Goal: Task Accomplishment & Management: Use online tool/utility

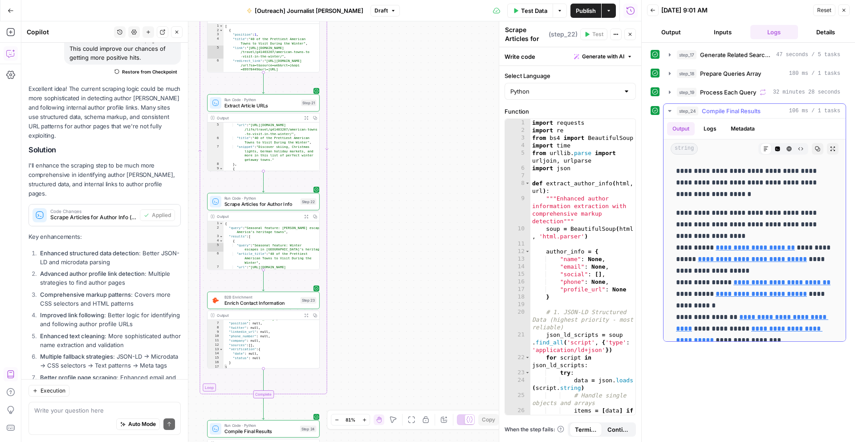
click at [672, 247] on link "**********" at bounding box center [754, 247] width 79 height 7
click at [86, 381] on textarea at bounding box center [104, 409] width 141 height 9
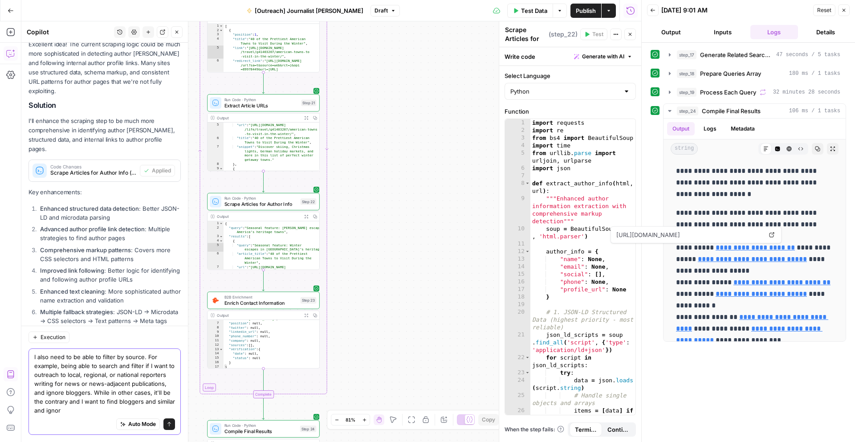
scroll to position [9038, 0]
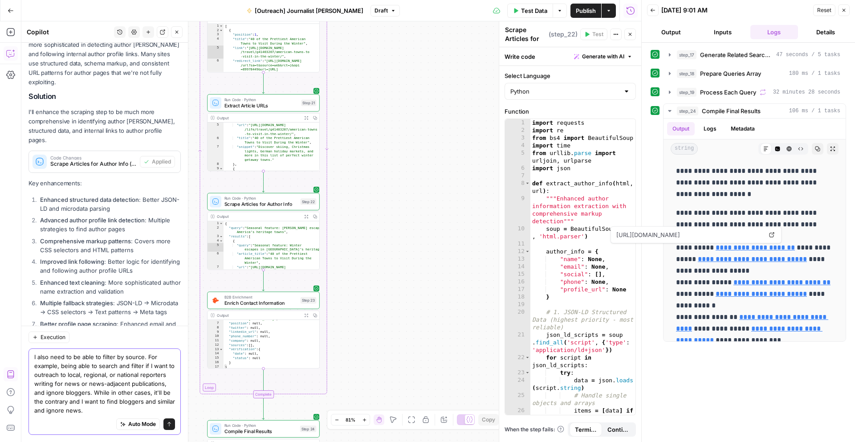
type textarea "I also need to be able to filter by source. For example, being able to search a…"
click at [162, 381] on div "Auto Mode Send" at bounding box center [104, 424] width 141 height 20
click at [170, 381] on button "Send" at bounding box center [169, 424] width 12 height 12
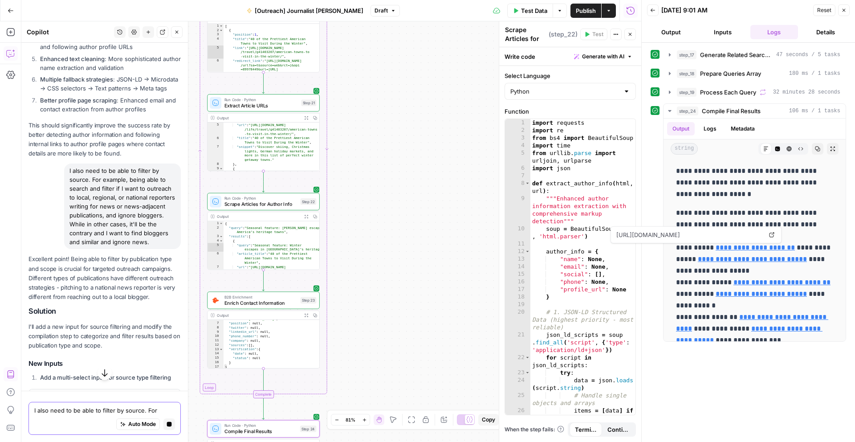
scroll to position [9031, 0]
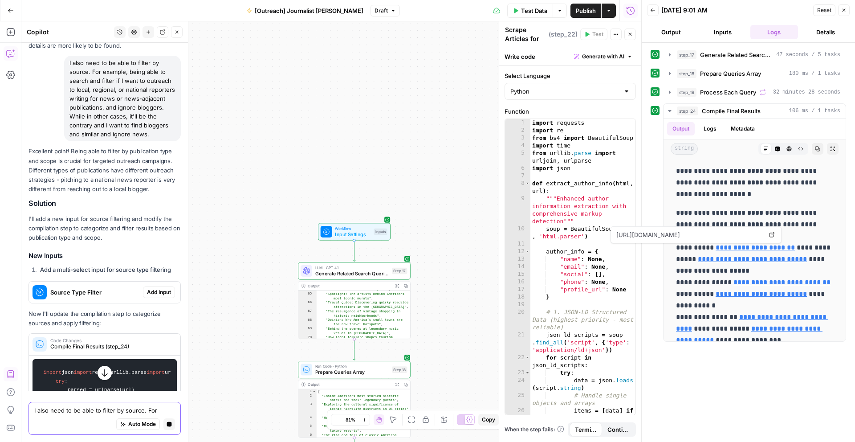
click at [165, 288] on span "Add Input" at bounding box center [159, 292] width 24 height 8
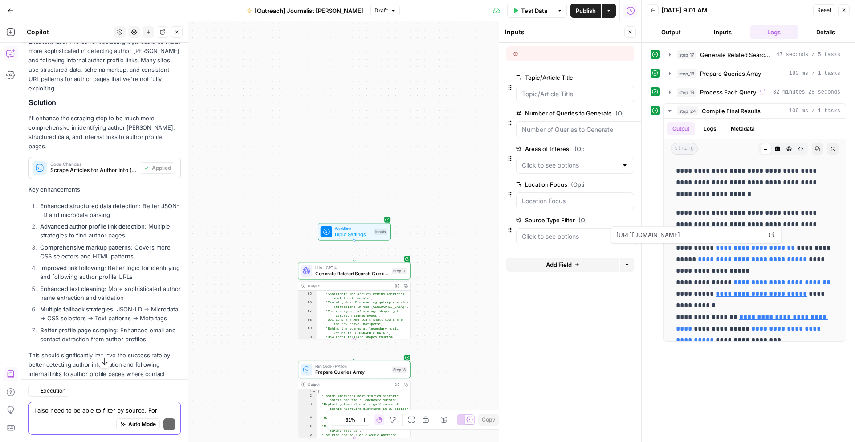
scroll to position [9369, 0]
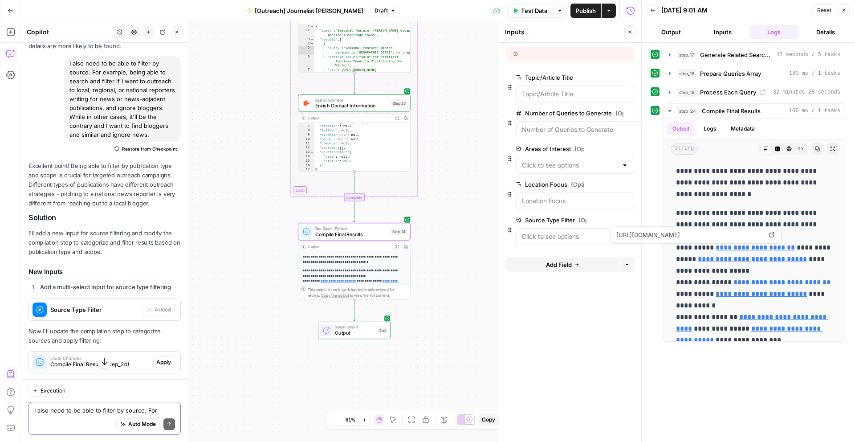
click at [166, 358] on span "Apply" at bounding box center [163, 362] width 15 height 8
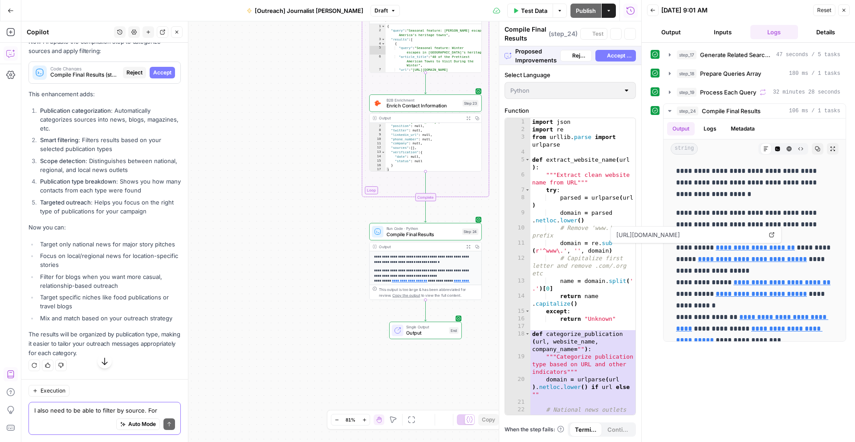
scroll to position [9041, 0]
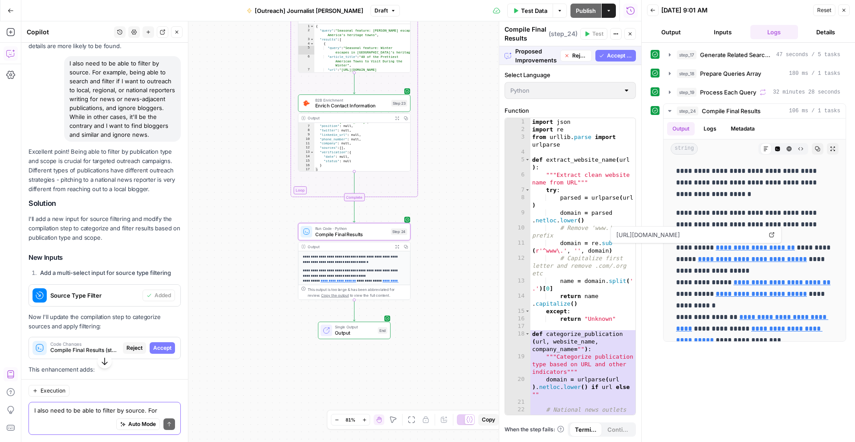
click at [165, 344] on span "Accept" at bounding box center [162, 348] width 18 height 8
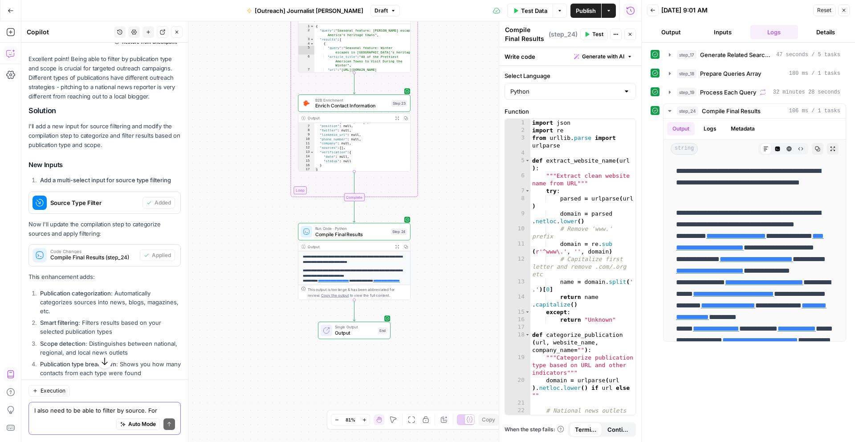
scroll to position [1313, 0]
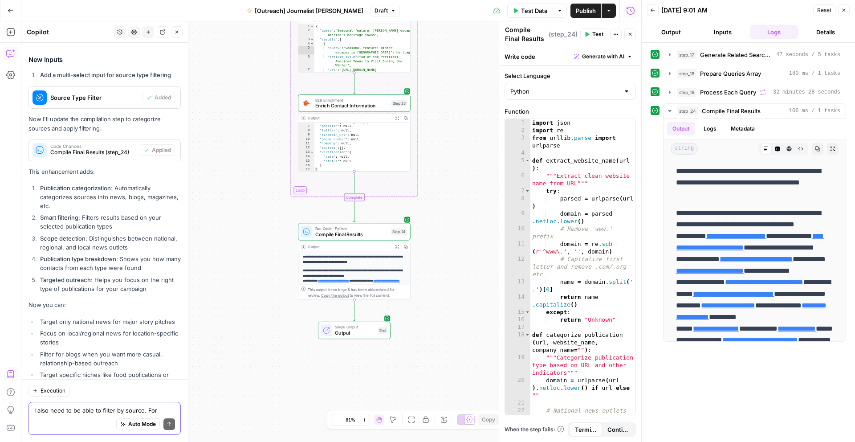
click at [81, 381] on textarea "I also need to be able to filter by source. For example, being able to search a…" at bounding box center [104, 409] width 141 height 9
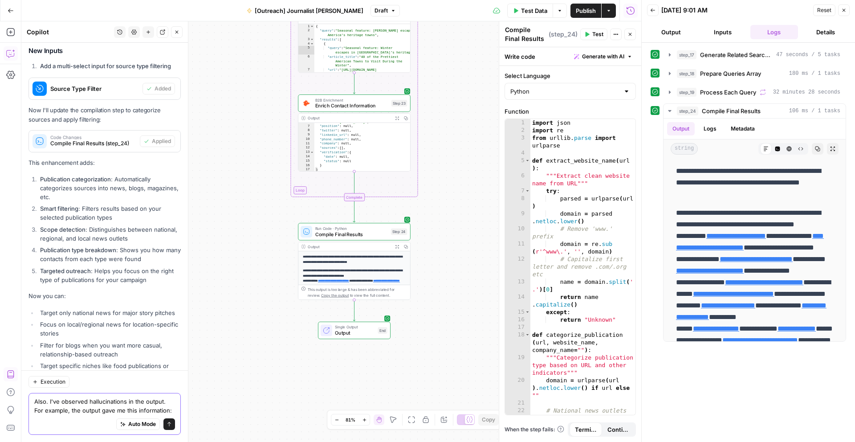
paste textarea "Nj1015 [URL][DOMAIN_NAME] [PERSON_NAME] [PERSON_NAME][EMAIL_ADDRESS][PERSON_NAM…"
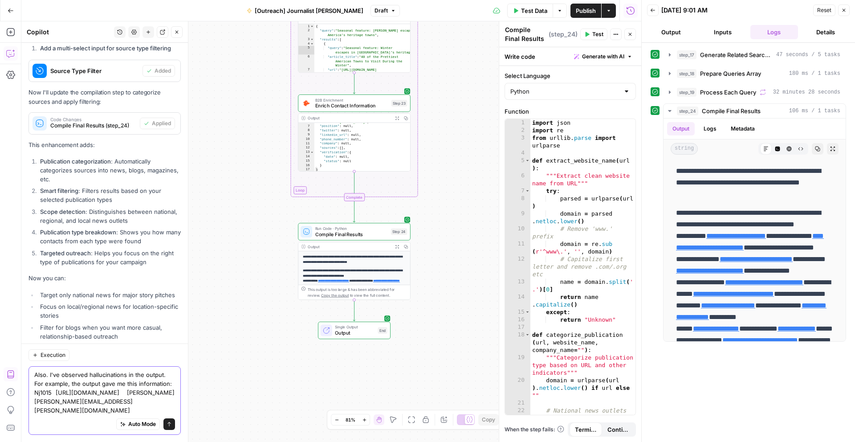
scroll to position [9616, 0]
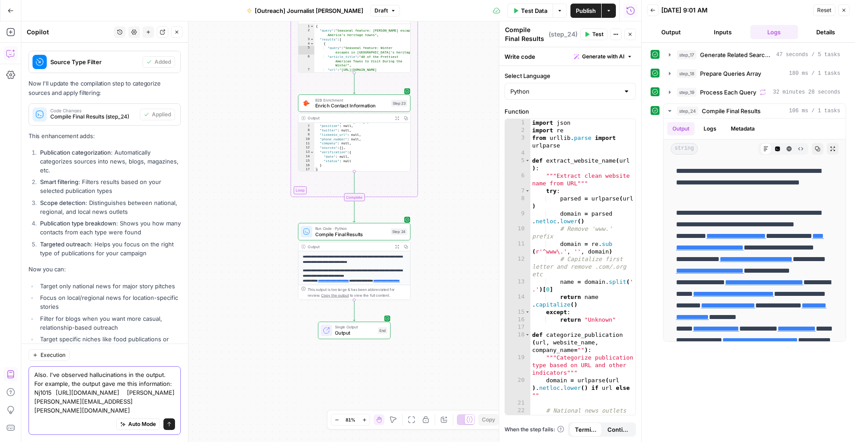
click at [71, 381] on textarea "Also. I've observed hallucinations in the output. For example, the output gave …" at bounding box center [104, 392] width 141 height 45
click at [58, 381] on div "Auto Mode Send" at bounding box center [104, 424] width 141 height 20
click at [48, 381] on div "Auto Mode Send" at bounding box center [104, 424] width 141 height 20
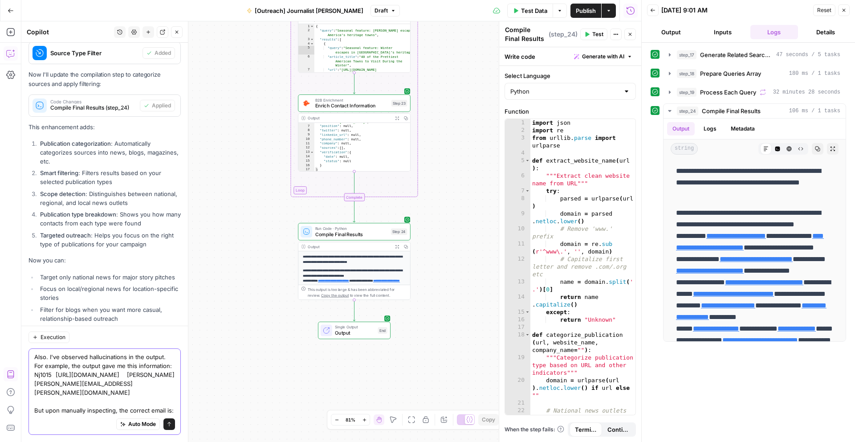
paste textarea "[PERSON_NAME][EMAIL_ADDRESS][PERSON_NAME][DOMAIN_NAME]"
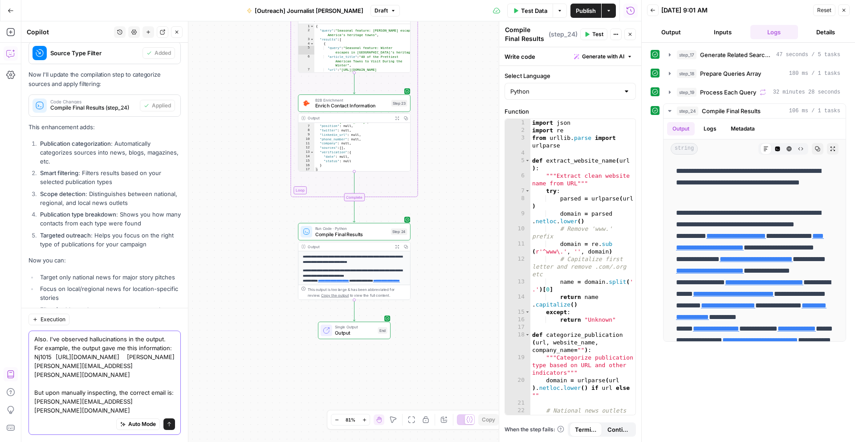
scroll to position [9634, 0]
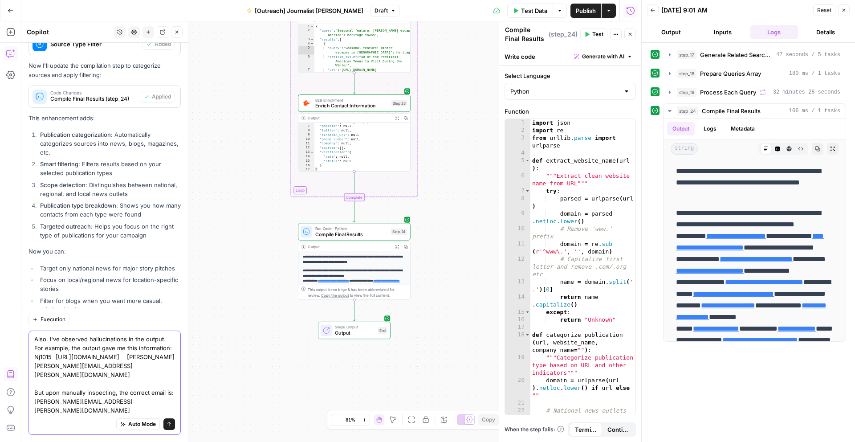
type textarea "Also. I've observed hallucinations in the output. For example, the output gave …"
click at [169, 381] on icon "submit" at bounding box center [168, 423] width 5 height 5
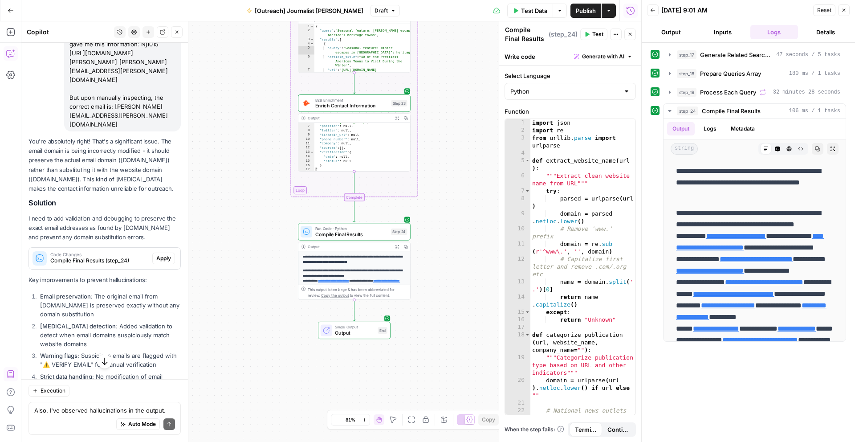
scroll to position [10015, 0]
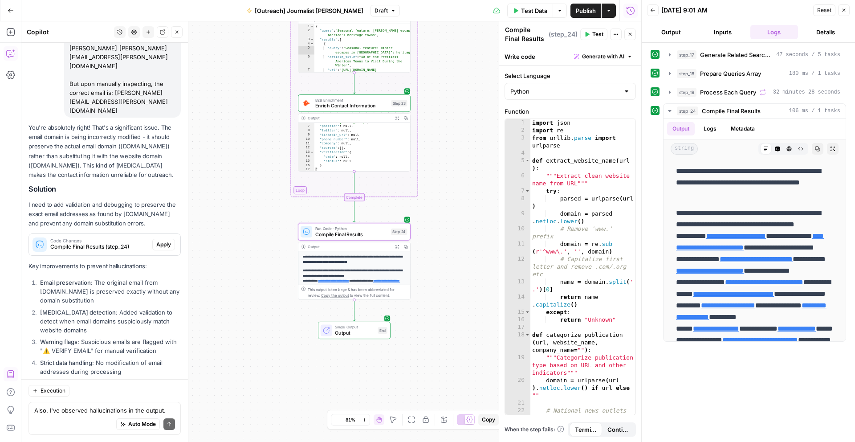
click at [164, 240] on span "Apply" at bounding box center [163, 244] width 15 height 8
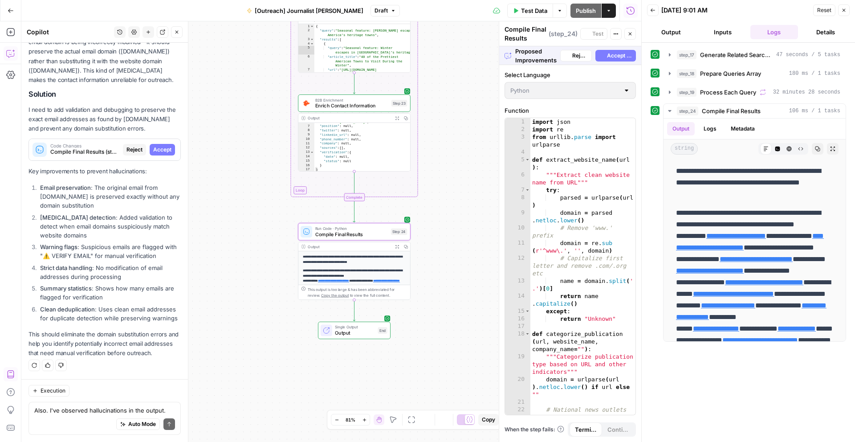
scroll to position [9674, 0]
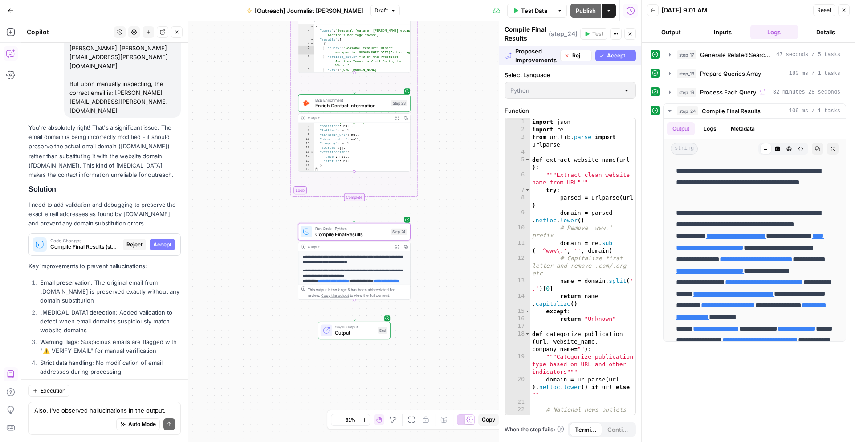
click at [164, 240] on span "Accept" at bounding box center [162, 244] width 18 height 8
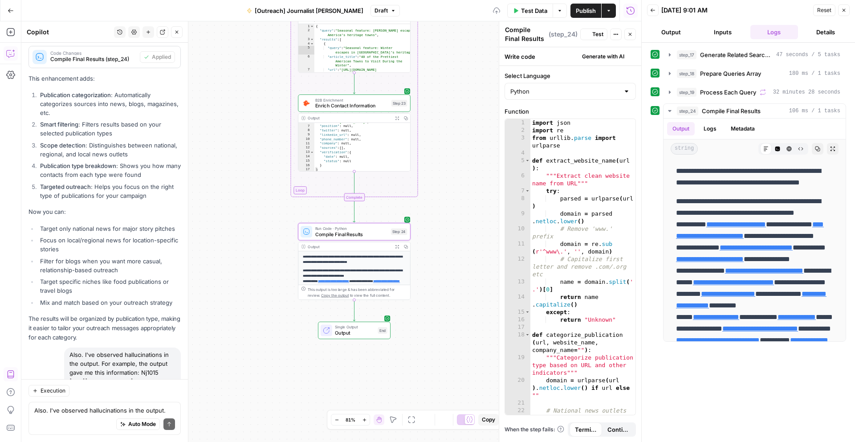
scroll to position [10030, 0]
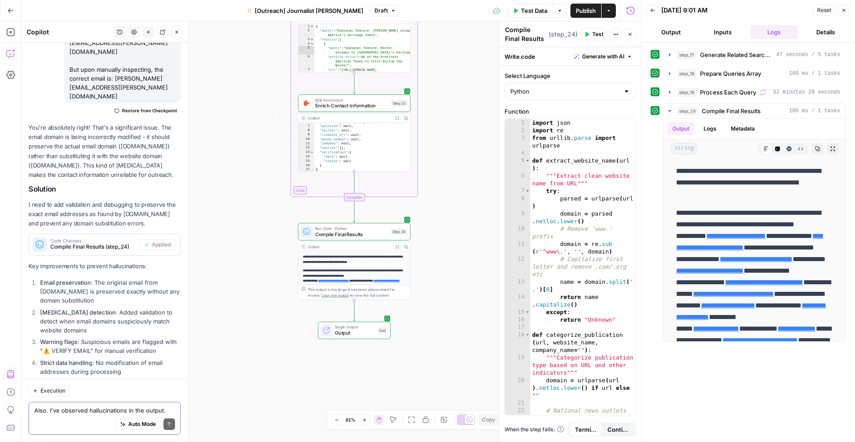
click at [69, 381] on textarea "Also. I've observed hallucinations in the output. For example, the output gave …" at bounding box center [104, 409] width 141 height 9
click at [115, 381] on textarea "I'd also like for the source URL to be part of the" at bounding box center [104, 409] width 141 height 9
click at [117, 381] on textarea "I'd also like for the source URL to be part of the" at bounding box center [104, 409] width 141 height 9
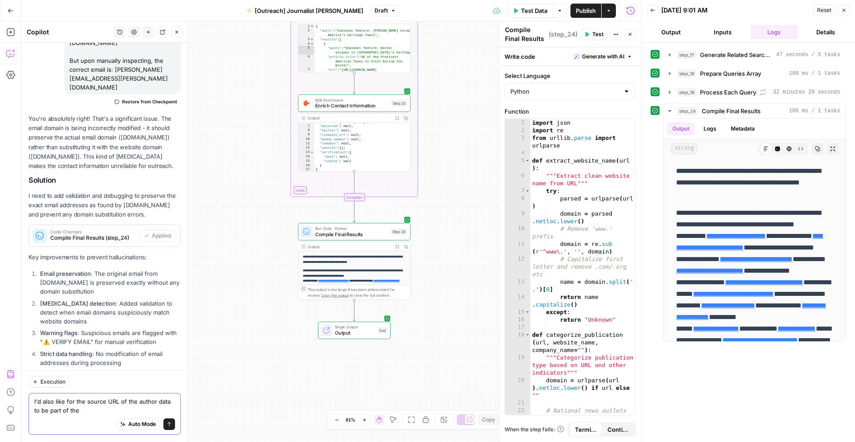
click at [104, 381] on textarea "I'd also like for the source URL of the author data to be part of the" at bounding box center [104, 406] width 141 height 18
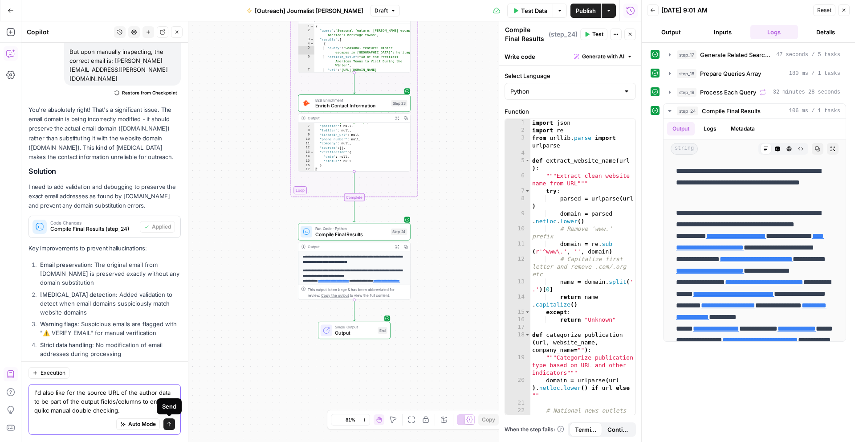
type textarea "I'd also like for the source URL of the author data to be part of the output fi…"
click at [171, 381] on icon "submit" at bounding box center [168, 423] width 5 height 5
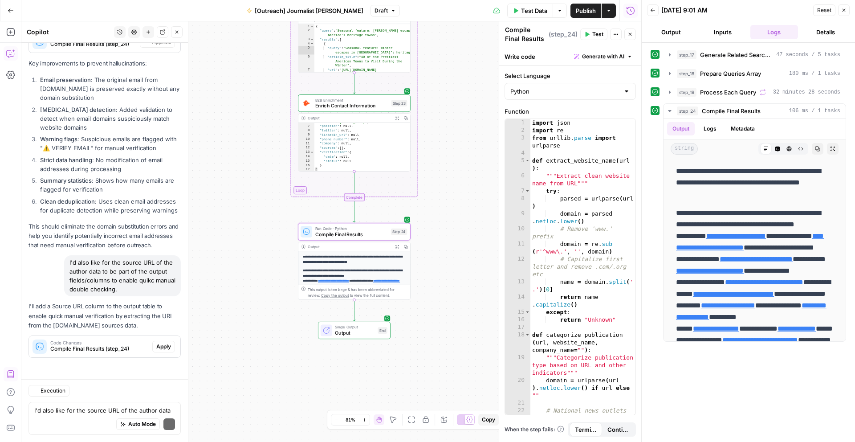
scroll to position [10137, 0]
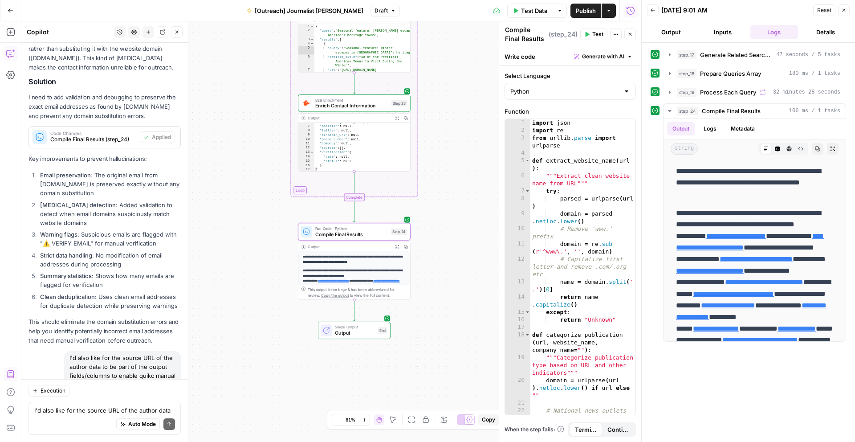
click at [157, 381] on span "Apply" at bounding box center [163, 442] width 15 height 8
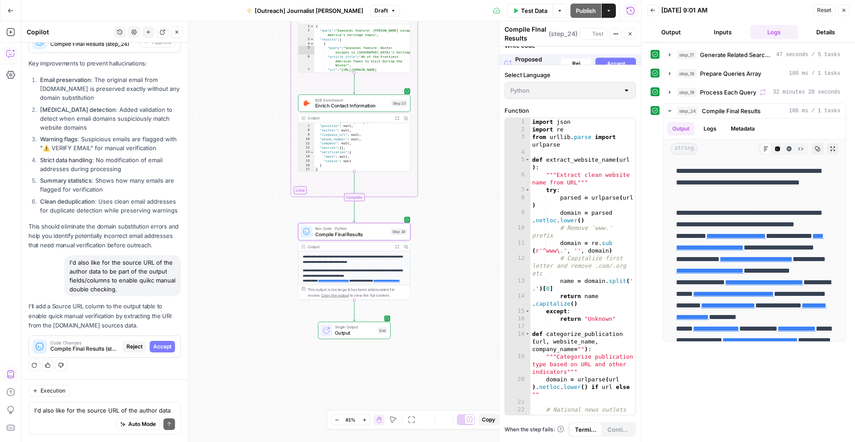
scroll to position [9781, 0]
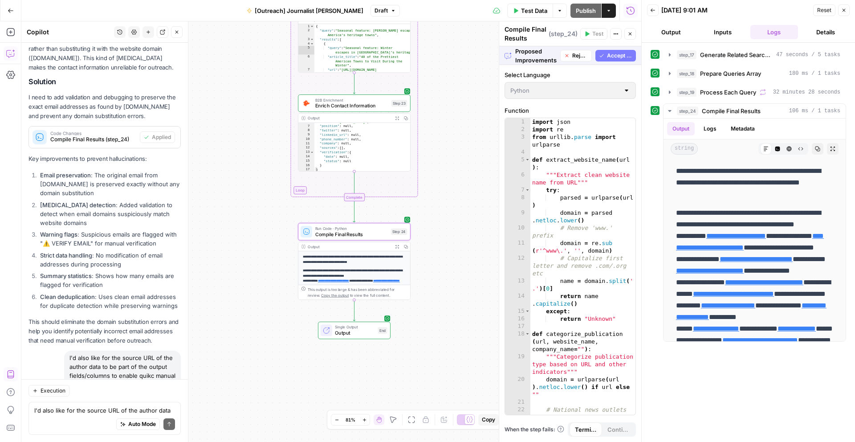
click at [156, 381] on span "Accept" at bounding box center [162, 442] width 18 height 8
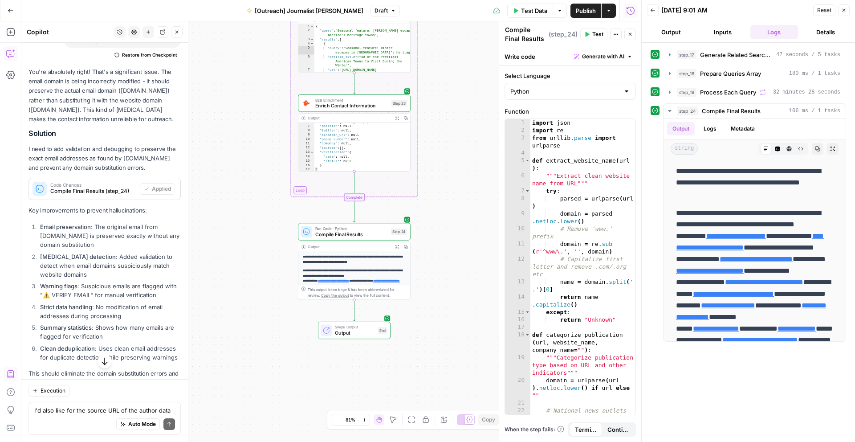
scroll to position [10151, 0]
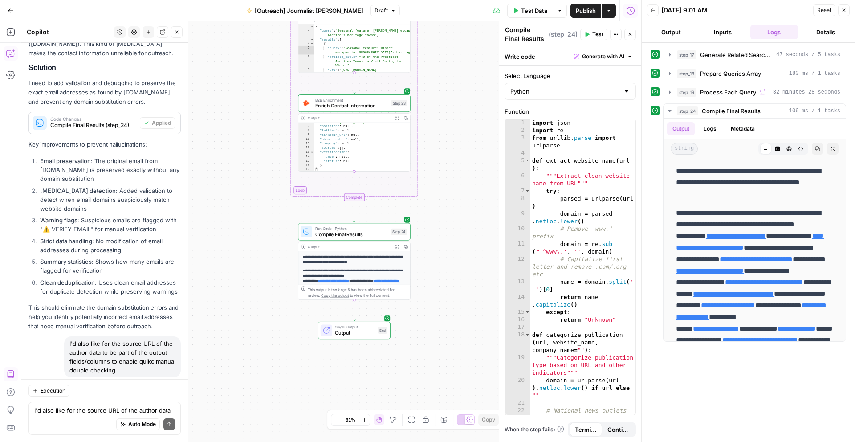
click at [533, 12] on span "Test Data" at bounding box center [534, 10] width 26 height 9
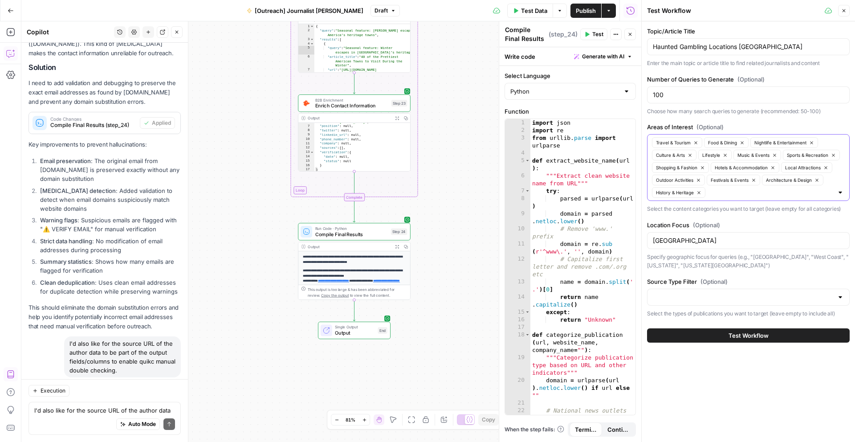
click at [672, 191] on icon "button" at bounding box center [698, 192] width 5 height 5
click at [672, 182] on icon "button" at bounding box center [698, 180] width 5 height 5
click at [672, 166] on icon "button" at bounding box center [702, 167] width 3 height 3
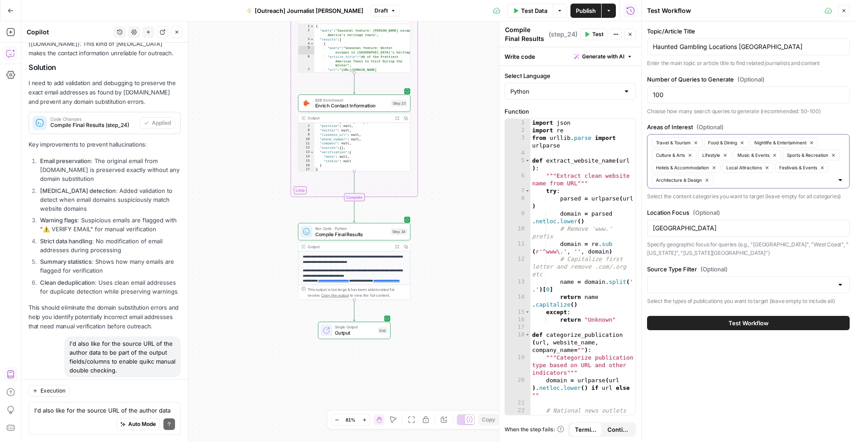
click at [672, 182] on button "Architecture & Design" at bounding box center [682, 179] width 61 height 11
click at [672, 167] on icon "button" at bounding box center [713, 167] width 5 height 5
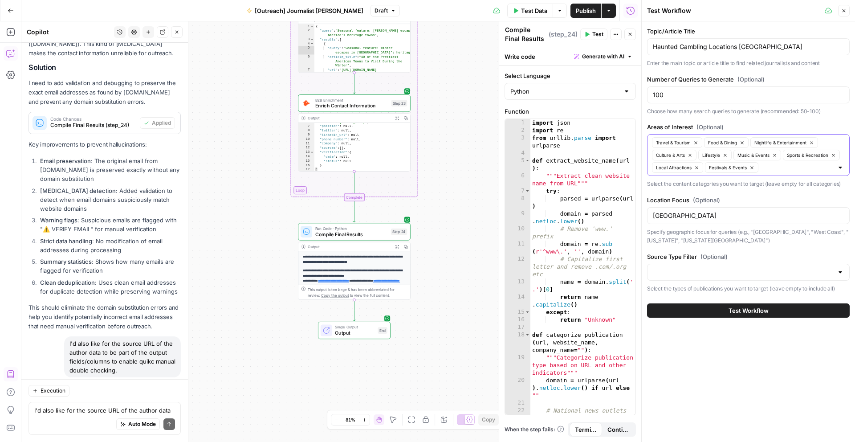
click at [672, 166] on icon "button" at bounding box center [751, 167] width 3 height 3
click at [672, 170] on button "Local Attractions" at bounding box center [677, 167] width 51 height 11
click at [672, 154] on icon "button" at bounding box center [689, 155] width 5 height 5
click at [672, 156] on div "Travel & Tourism Food & Dining Nightlife & Entertainment Lifestyle Music & Even…" at bounding box center [748, 155] width 203 height 42
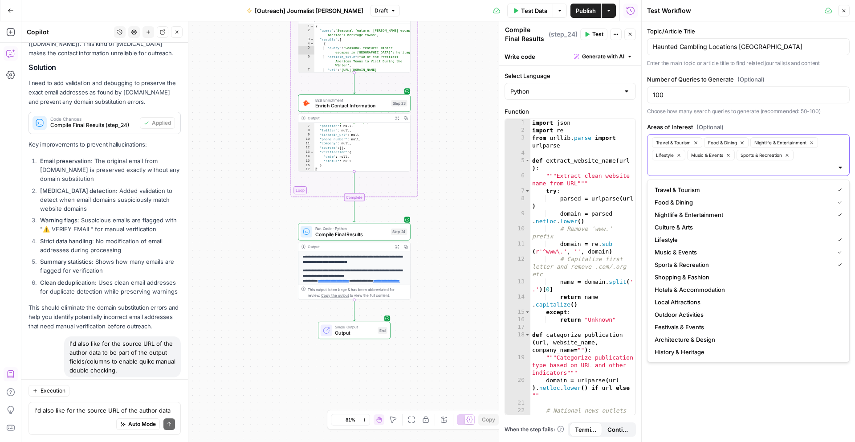
click at [672, 154] on icon "button" at bounding box center [786, 155] width 5 height 5
click at [672, 154] on icon "button" at bounding box center [727, 155] width 5 height 5
click at [672, 156] on icon "button" at bounding box center [678, 155] width 3 height 3
click at [672, 142] on button "Travel & Tourism" at bounding box center [677, 142] width 50 height 11
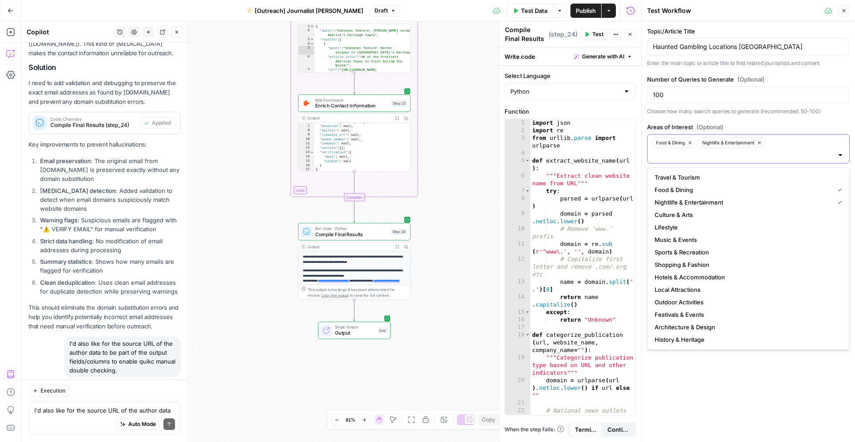
click at [672, 140] on icon "button" at bounding box center [759, 142] width 5 height 5
click at [672, 144] on icon "button" at bounding box center [689, 142] width 5 height 5
click at [672, 144] on div at bounding box center [839, 142] width 7 height 9
click at [672, 113] on p "Choose how many search queries to generate (recommended: 50-100)" at bounding box center [748, 111] width 203 height 9
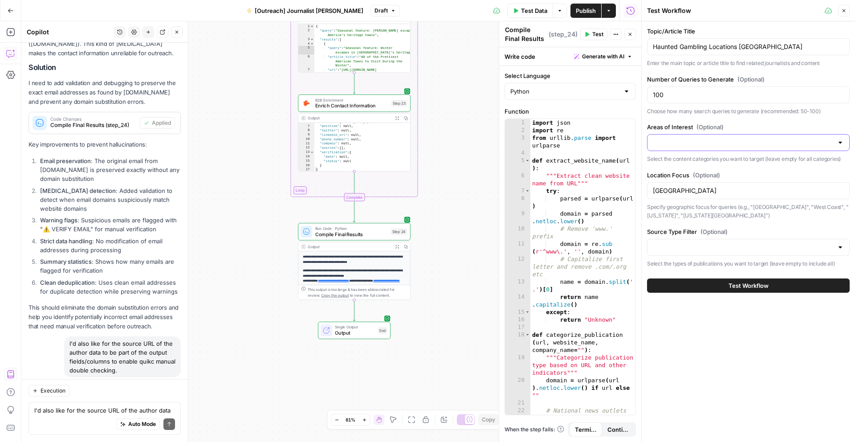
click at [672, 195] on div "[GEOGRAPHIC_DATA]" at bounding box center [748, 190] width 203 height 17
click at [672, 190] on input "[GEOGRAPHIC_DATA]" at bounding box center [747, 190] width 191 height 9
click at [90, 381] on div "I'd also like for the source URL of the author data to be part of the output fi…" at bounding box center [104, 417] width 152 height 33
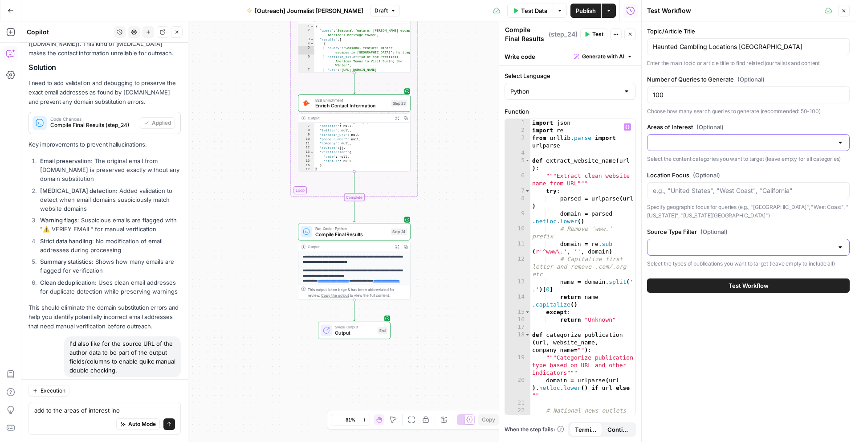
click at [654, 251] on input "Source Type Filter (Optional)" at bounding box center [742, 247] width 180 height 9
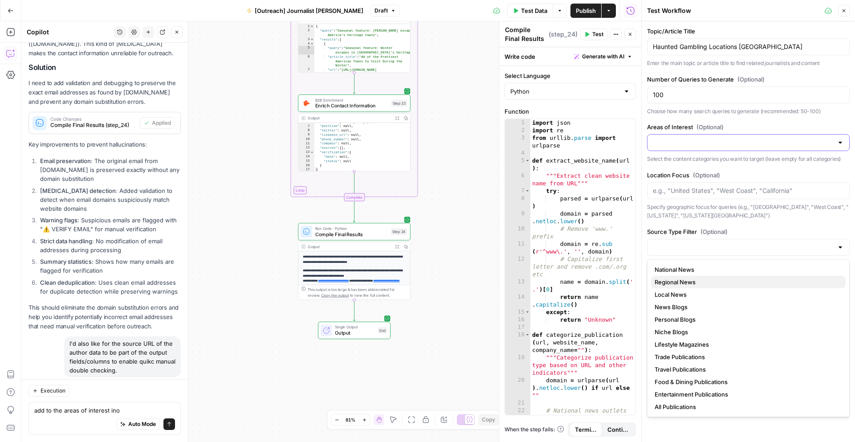
click at [668, 278] on span "Regional News" at bounding box center [746, 281] width 184 height 9
click at [672, 293] on span "Local News" at bounding box center [746, 294] width 184 height 9
click at [672, 267] on span "National News" at bounding box center [746, 269] width 184 height 9
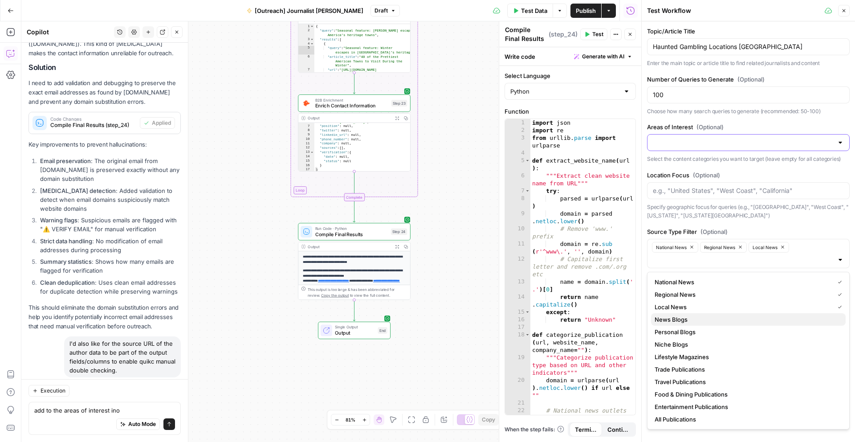
click at [672, 318] on span "News Blogs" at bounding box center [746, 319] width 184 height 9
click at [672, 218] on p "Specify geographic focus for queries (e.g., "[GEOGRAPHIC_DATA]", "West Coast", …" at bounding box center [748, 211] width 203 height 17
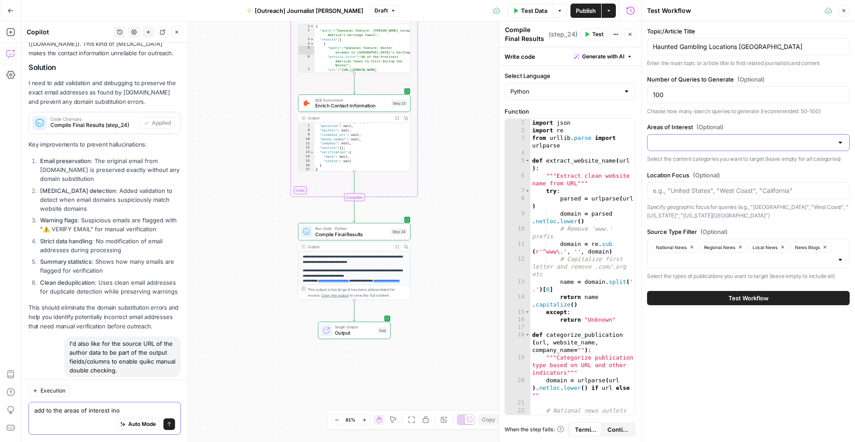
click at [118, 381] on textarea "add to the areas of interest ino" at bounding box center [104, 409] width 141 height 9
click at [672, 142] on input "Areas of Interest (Optional)" at bounding box center [742, 142] width 180 height 9
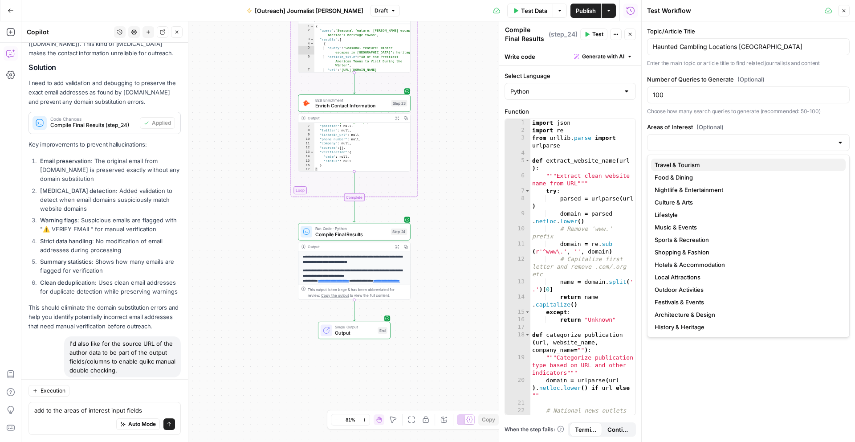
click at [672, 170] on button "Travel & Tourism" at bounding box center [748, 164] width 194 height 12
click at [143, 381] on textarea "add to the areas of interest input fields" at bounding box center [104, 409] width 141 height 9
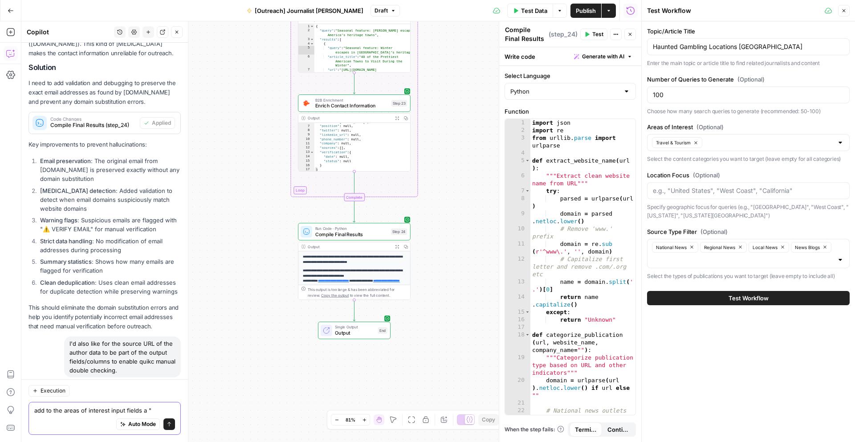
paste textarea "Pop Culture/Entertainment"
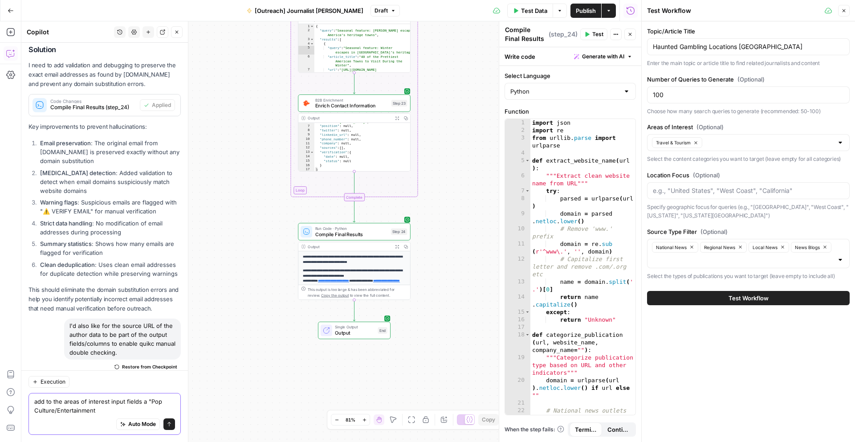
scroll to position [10160, 0]
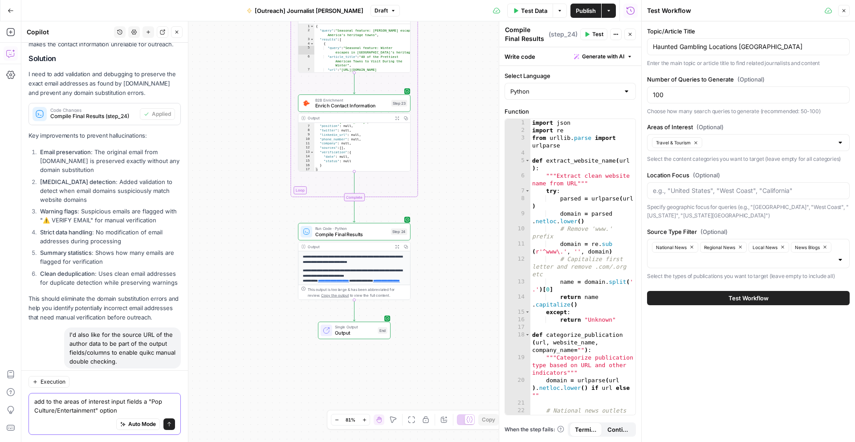
type textarea "add to the areas of interest input fields a "Pop Culture/Entertainment" option"
click at [167, 381] on icon "submit" at bounding box center [168, 423] width 5 height 5
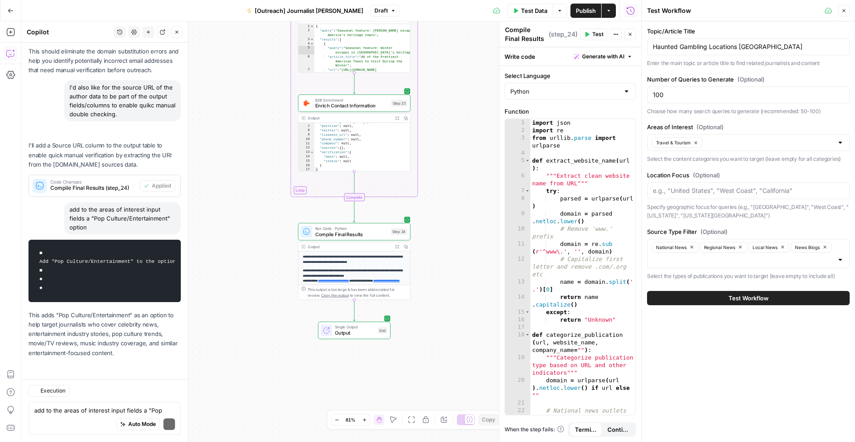
scroll to position [10303, 0]
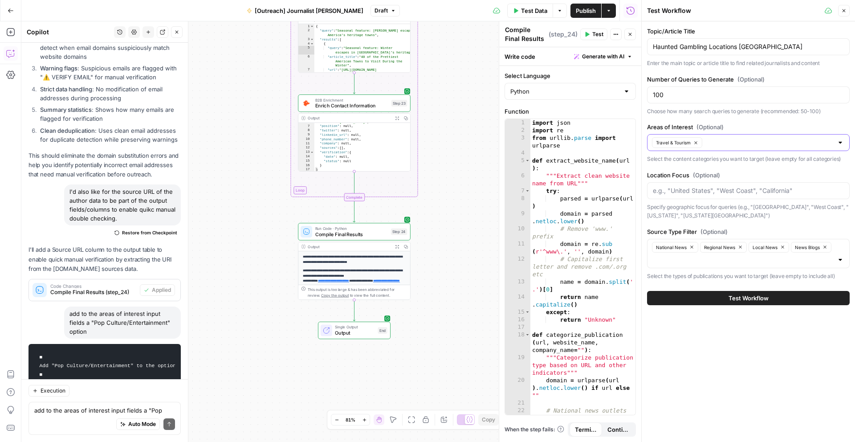
click at [672, 146] on input "Areas of Interest (Optional)" at bounding box center [769, 142] width 128 height 9
type input "p"
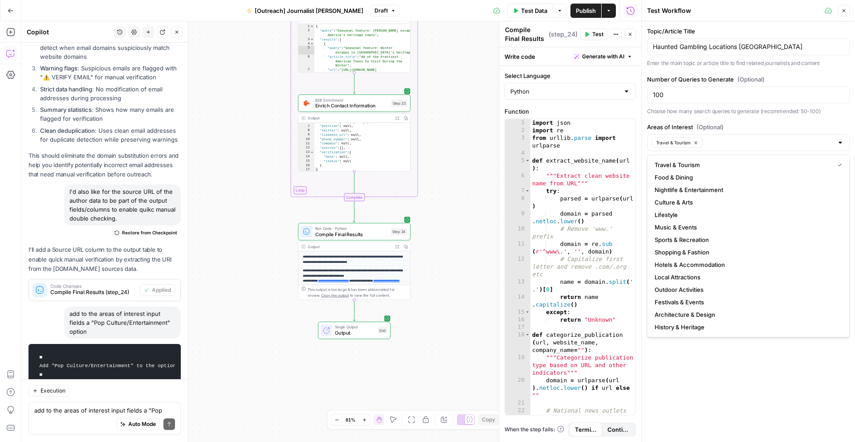
click at [672, 381] on div "Topic/Article Title Haunted Gambling Locations [GEOGRAPHIC_DATA] Enter the main…" at bounding box center [747, 231] width 213 height 420
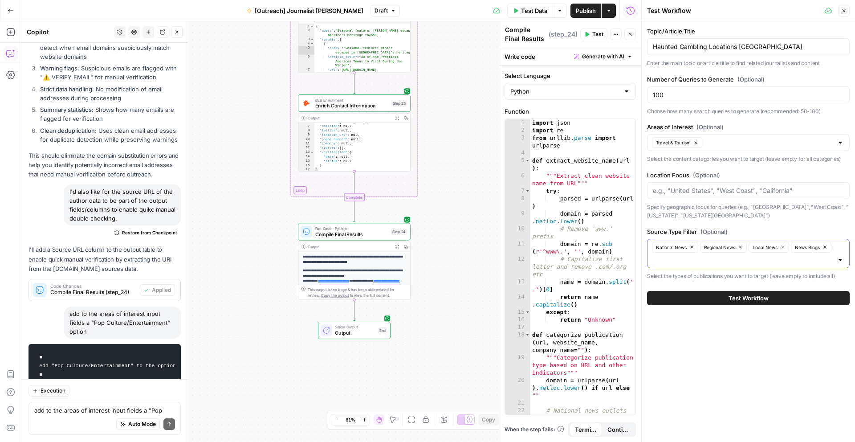
click at [672, 258] on input "Source Type Filter (Optional)" at bounding box center [742, 259] width 180 height 9
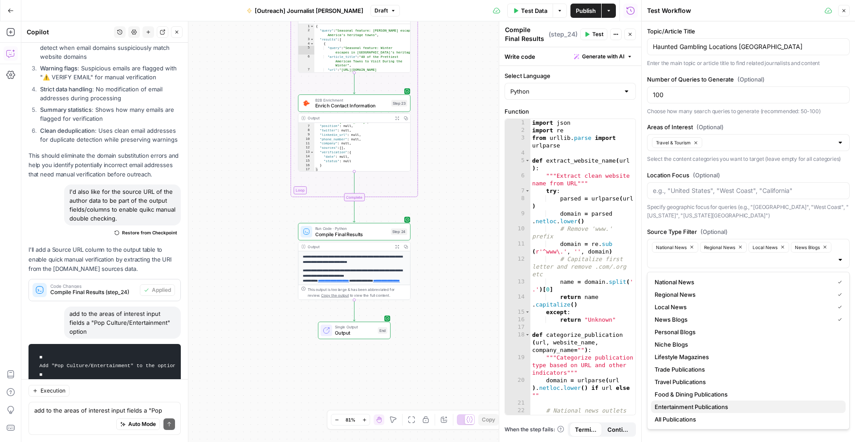
click at [672, 381] on span "Entertainment Publications" at bounding box center [746, 406] width 184 height 9
click at [542, 13] on span "Test Data" at bounding box center [534, 10] width 26 height 9
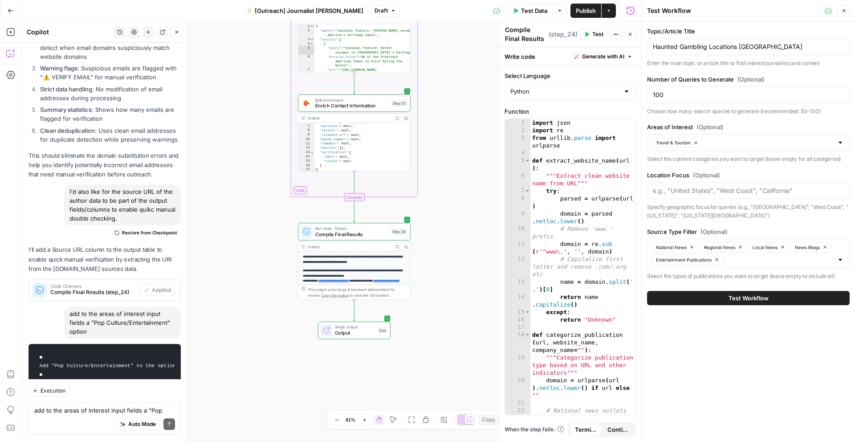
click at [536, 12] on span "Test Data" at bounding box center [534, 10] width 26 height 9
click at [672, 145] on input "Areas of Interest (Optional)" at bounding box center [769, 142] width 128 height 9
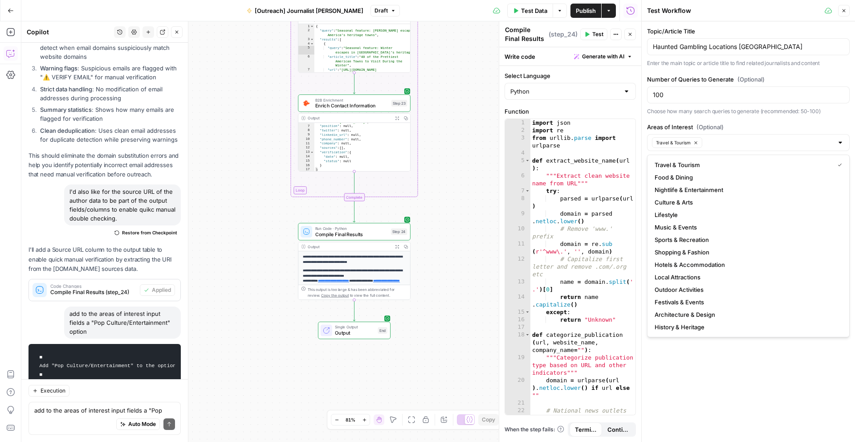
click at [575, 13] on span "Publish" at bounding box center [585, 10] width 20 height 9
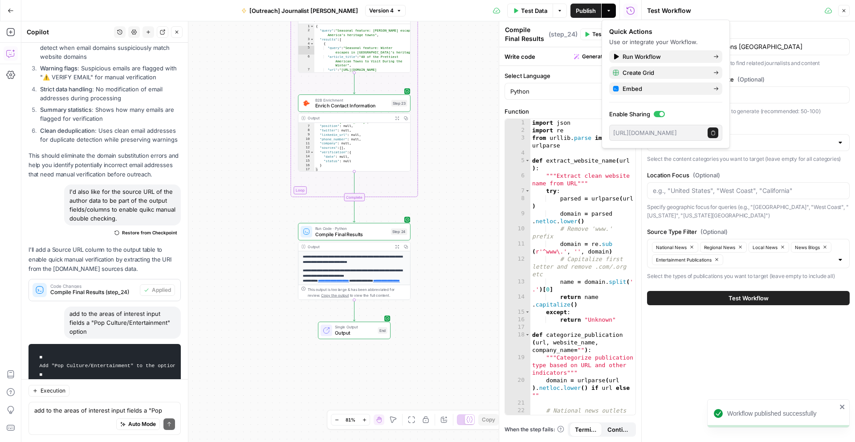
click at [672, 159] on p "Select the content categories you want to target (leave empty for all categorie…" at bounding box center [748, 158] width 203 height 9
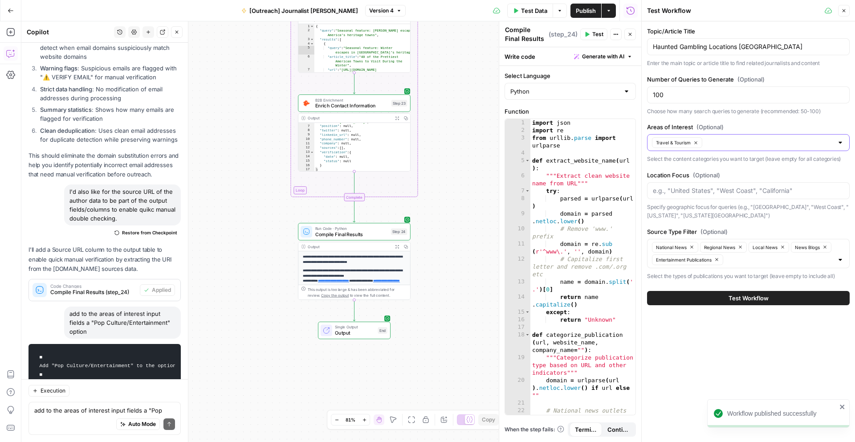
click at [672, 146] on input "Areas of Interest (Optional)" at bounding box center [769, 142] width 128 height 9
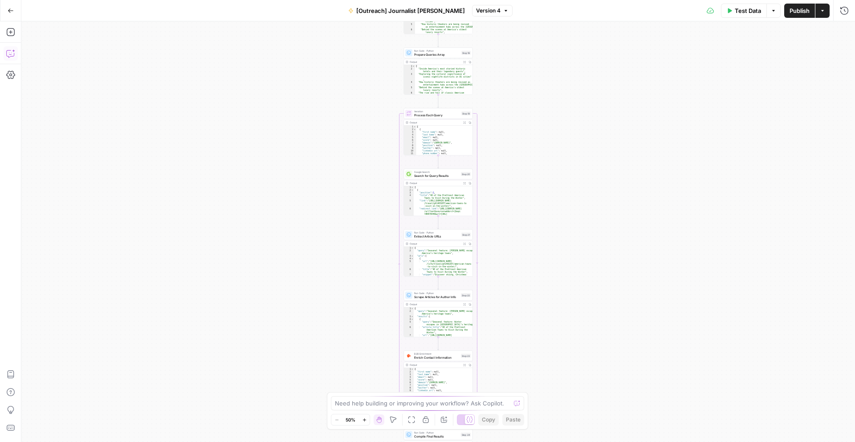
click at [12, 52] on icon "button" at bounding box center [10, 53] width 9 height 9
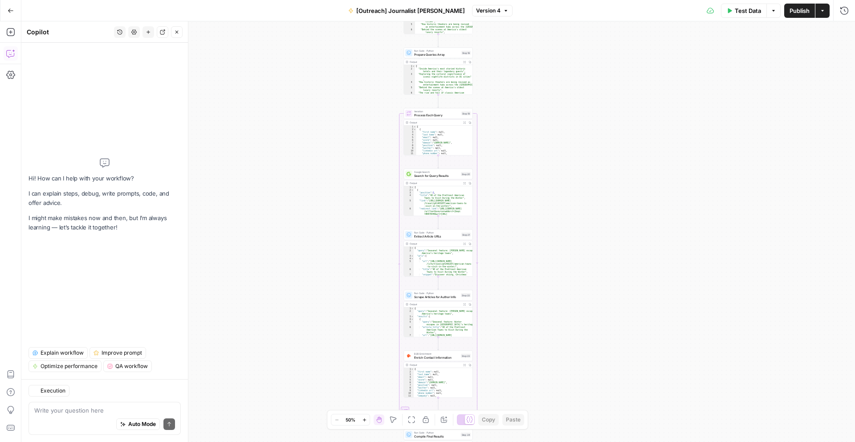
click at [745, 11] on span "Test Data" at bounding box center [747, 10] width 26 height 9
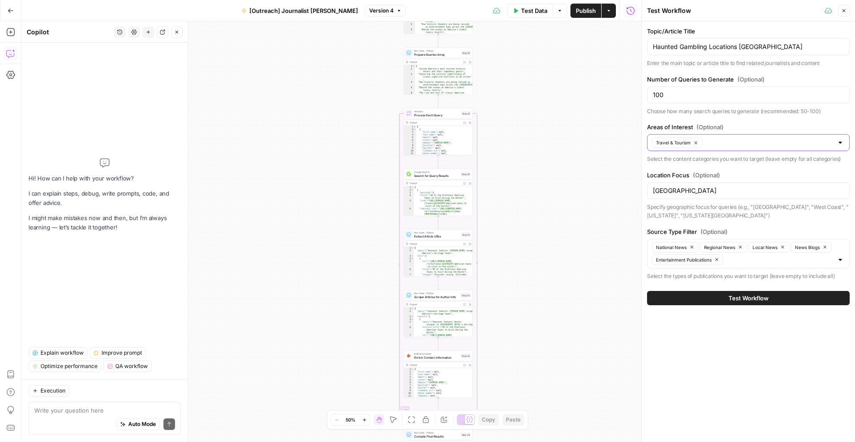
click at [724, 142] on input "Areas of Interest (Optional)" at bounding box center [769, 142] width 128 height 9
type input "p"
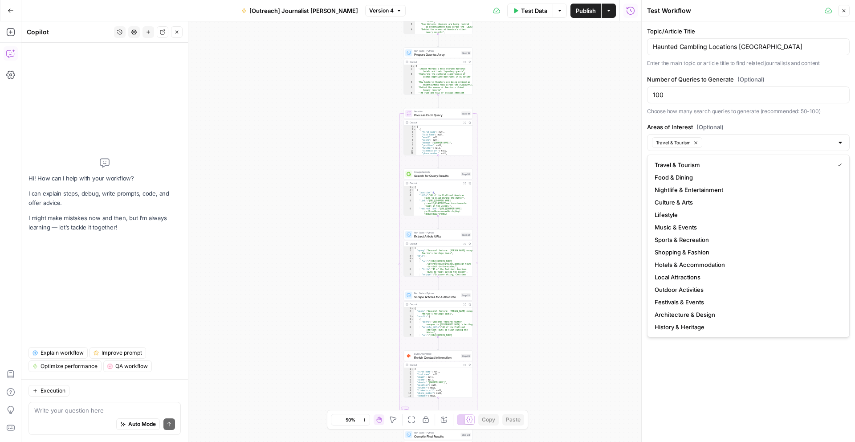
click at [713, 415] on div "Topic/Article Title Haunted Gambling Locations United States Enter the main top…" at bounding box center [747, 231] width 213 height 420
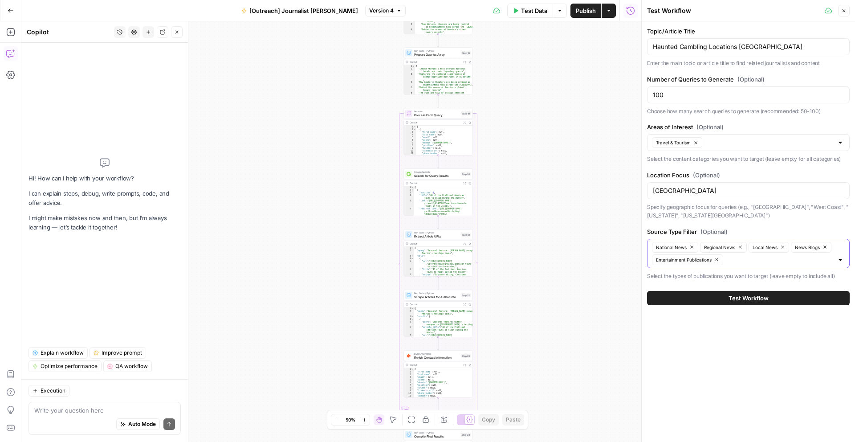
click at [742, 259] on input "Source Type Filter (Optional)" at bounding box center [778, 259] width 107 height 9
drag, startPoint x: 693, startPoint y: 126, endPoint x: 644, endPoint y: 126, distance: 48.5
click at [644, 126] on div "Test Workflow Close Topic/Article Title Haunted Gambling Locations United State…" at bounding box center [748, 221] width 214 height 442
click at [650, 131] on label "Areas of Interest (Optional)" at bounding box center [748, 126] width 203 height 9
click at [705, 138] on input "Areas of Interest (Optional)" at bounding box center [769, 142] width 128 height 9
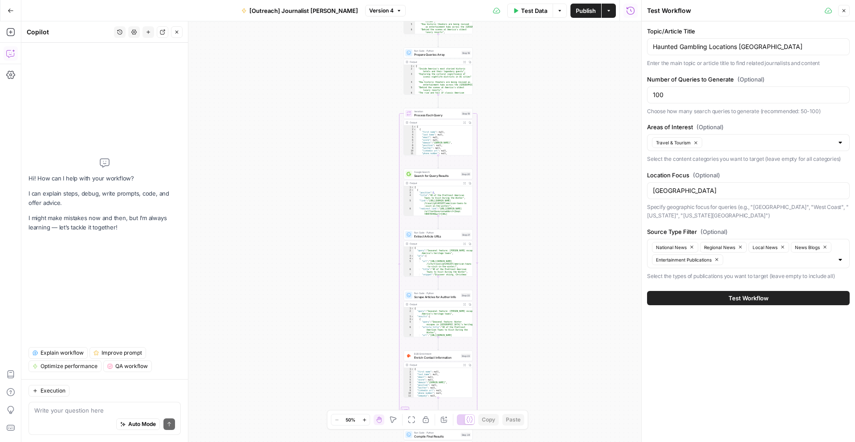
click at [650, 128] on label "Areas of Interest (Optional)" at bounding box center [748, 126] width 203 height 9
click at [705, 138] on input "Areas of Interest (Optional)" at bounding box center [769, 142] width 128 height 9
click at [650, 128] on label "Areas of Interest (Optional)" at bounding box center [748, 126] width 203 height 9
click at [705, 138] on input "Areas of Interest (Optional)" at bounding box center [769, 142] width 128 height 9
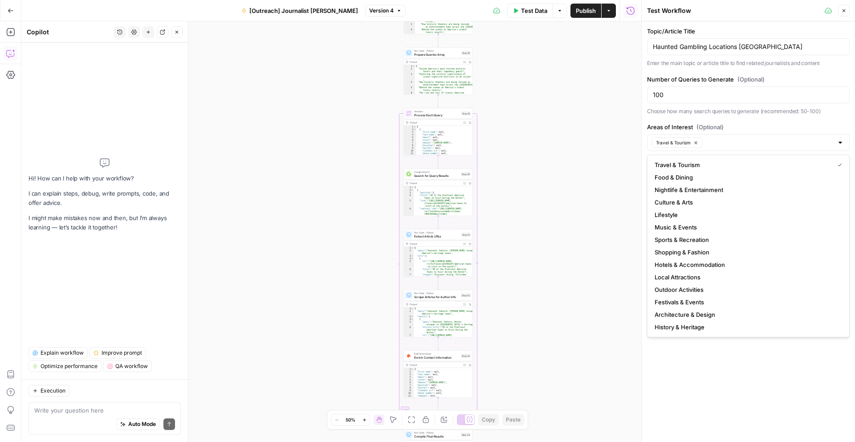
click at [722, 137] on div "Travel & Tourism" at bounding box center [748, 142] width 203 height 17
click at [730, 141] on input "Areas of Interest (Optional)" at bounding box center [769, 142] width 128 height 9
click at [760, 121] on div "Topic/Article Title Haunted Gambling Locations United States Enter the main top…" at bounding box center [748, 153] width 203 height 253
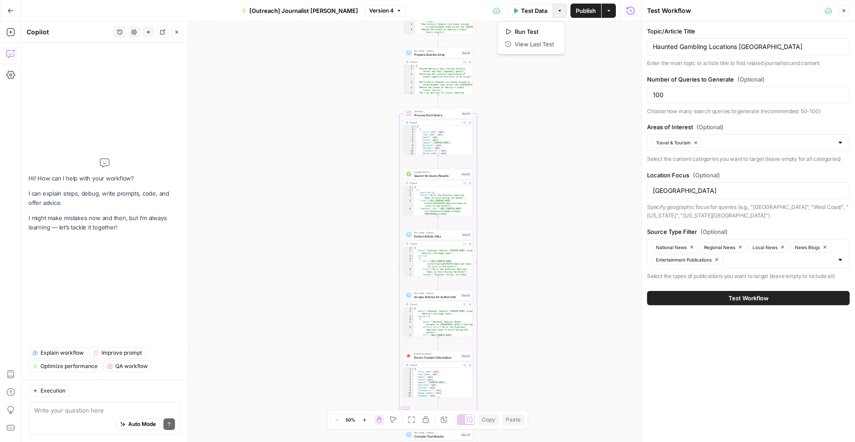
click at [564, 13] on button "Options" at bounding box center [559, 11] width 14 height 14
click at [588, 65] on div "Workflow Input Settings Inputs LLM · GPT-4.1 Generate Related Search Queries St…" at bounding box center [331, 231] width 620 height 420
click at [506, 162] on div "Workflow Input Settings Inputs LLM · GPT-4.1 Generate Related Search Queries St…" at bounding box center [331, 231] width 620 height 420
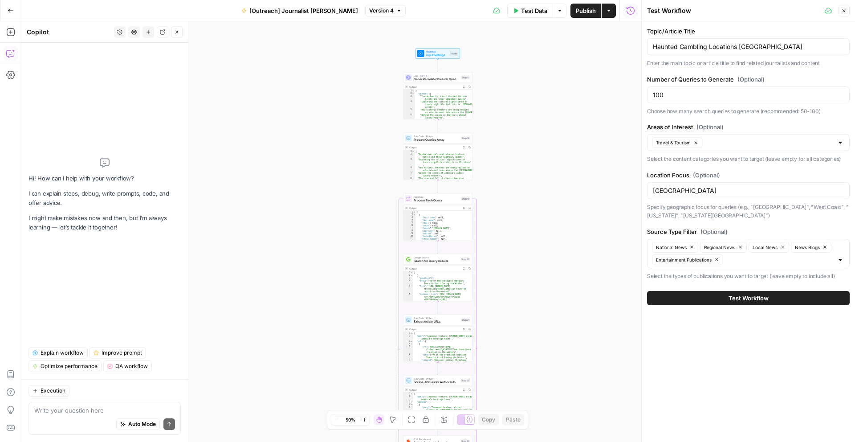
drag, startPoint x: 506, startPoint y: 162, endPoint x: 502, endPoint y: 243, distance: 81.6
click at [502, 243] on div "Workflow Input Settings Inputs LLM · GPT-4.1 Generate Related Search Queries St…" at bounding box center [331, 231] width 620 height 420
click at [444, 57] on div "Workflow Input Settings" at bounding box center [435, 59] width 22 height 8
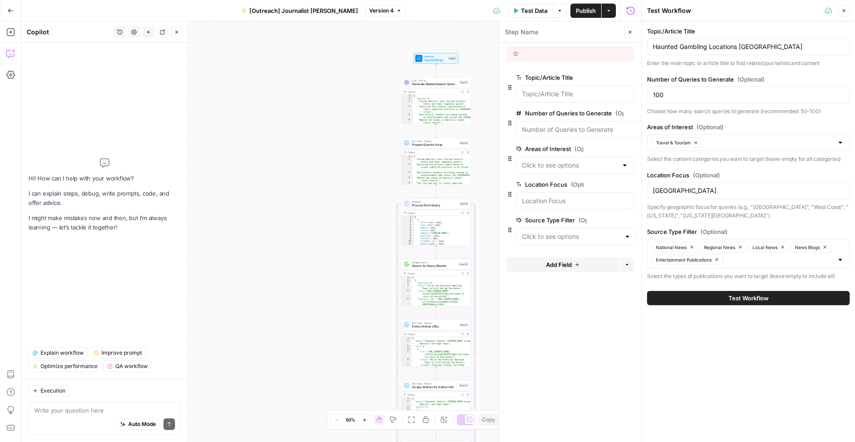
click at [612, 171] on div at bounding box center [575, 165] width 118 height 17
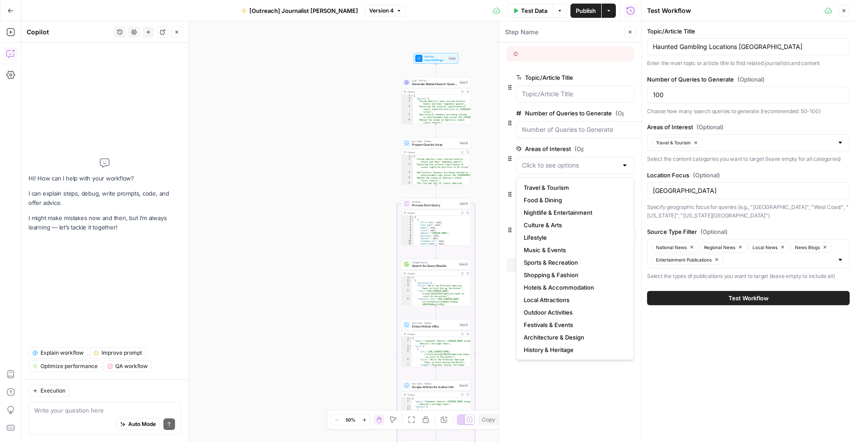
click at [613, 148] on icon "button" at bounding box center [615, 148] width 5 height 4
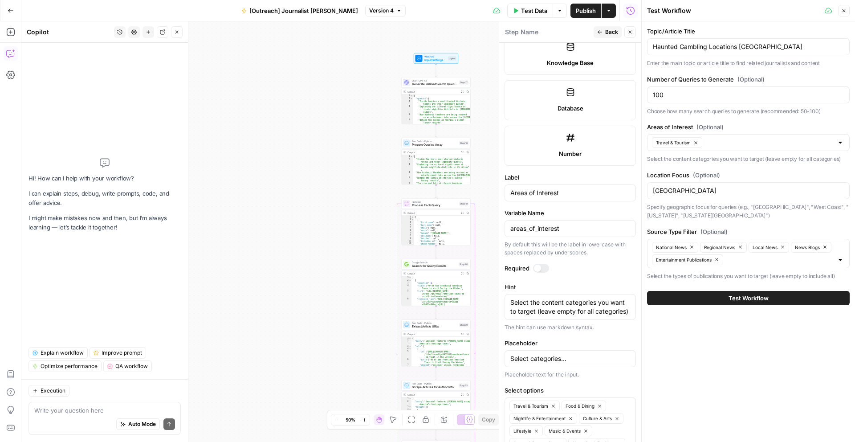
scroll to position [547, 0]
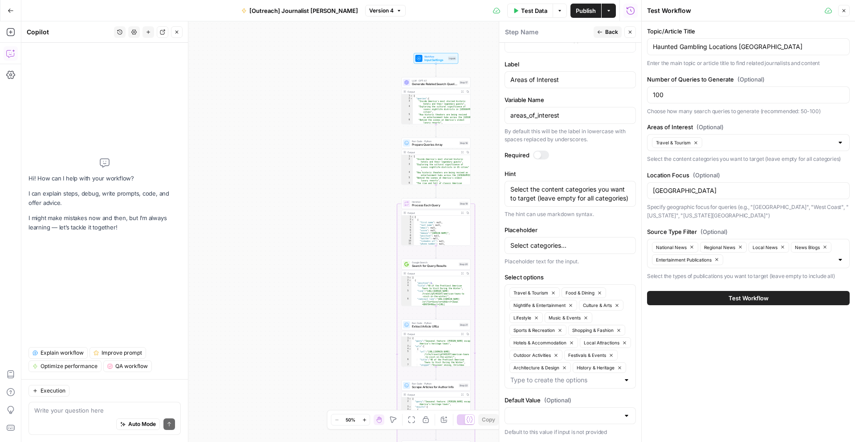
click at [569, 385] on div "Travel & Tourism Food & Dining Nightlife & Entertainment Culture & Arts Lifesty…" at bounding box center [569, 336] width 131 height 104
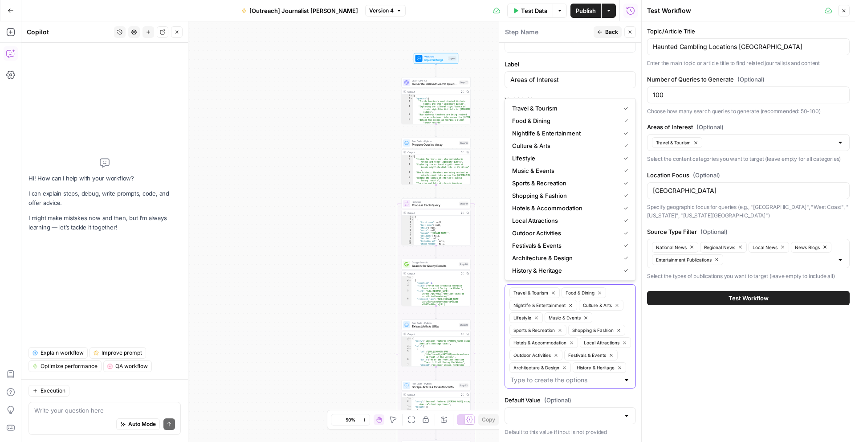
paste input "Pop Culture/Entertainment"
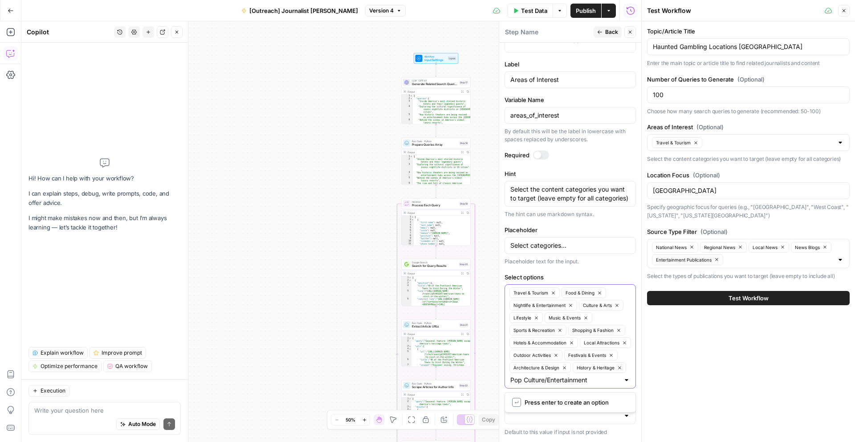
type input "Pop Culture/Entertainment"
click at [598, 402] on span "Press enter to create an option" at bounding box center [574, 401] width 100 height 9
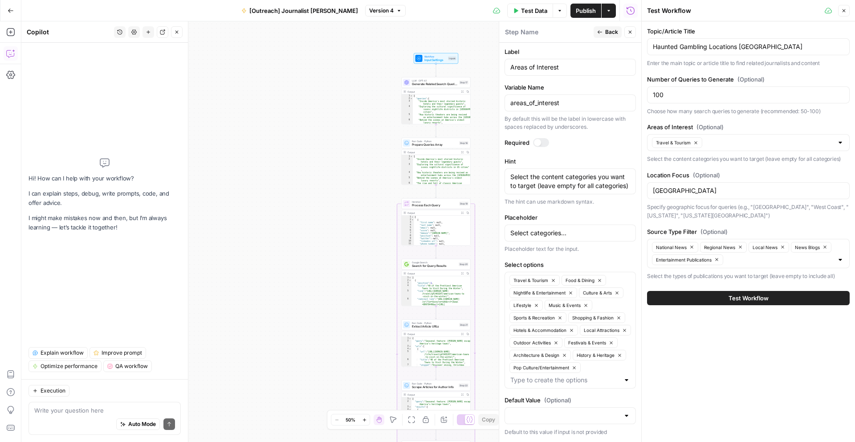
click at [536, 12] on span "Test Data" at bounding box center [534, 10] width 26 height 9
click at [715, 142] on input "Areas of Interest (Optional)" at bounding box center [769, 142] width 128 height 9
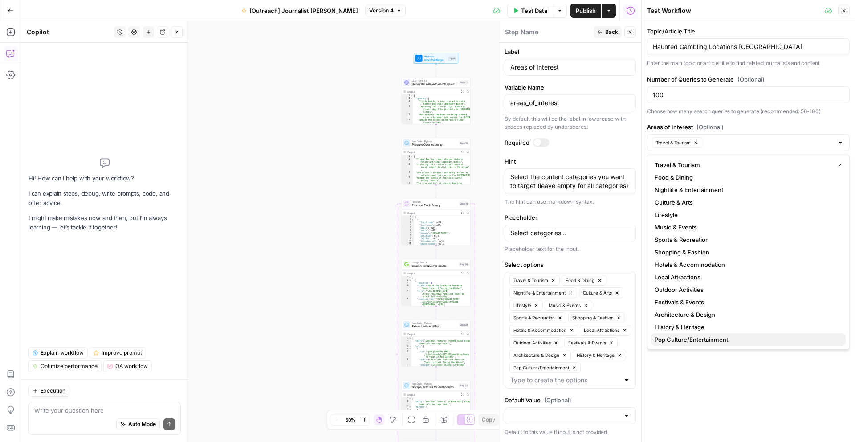
click at [709, 343] on span "Pop Culture/Entertainment" at bounding box center [746, 339] width 184 height 9
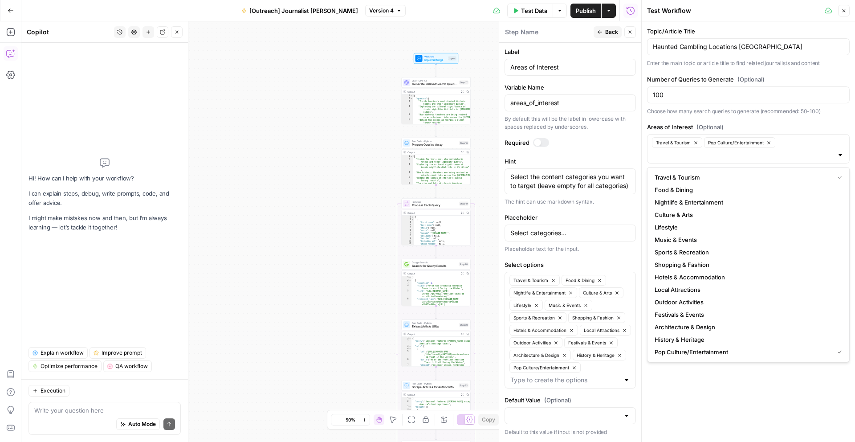
click at [767, 122] on label "Areas of Interest (Optional)" at bounding box center [748, 126] width 203 height 9
click at [767, 150] on input "Areas of Interest (Optional)" at bounding box center [742, 154] width 180 height 9
click at [767, 117] on div "Topic/Article Title Haunted Gambling Locations United States Enter the main top…" at bounding box center [748, 160] width 203 height 266
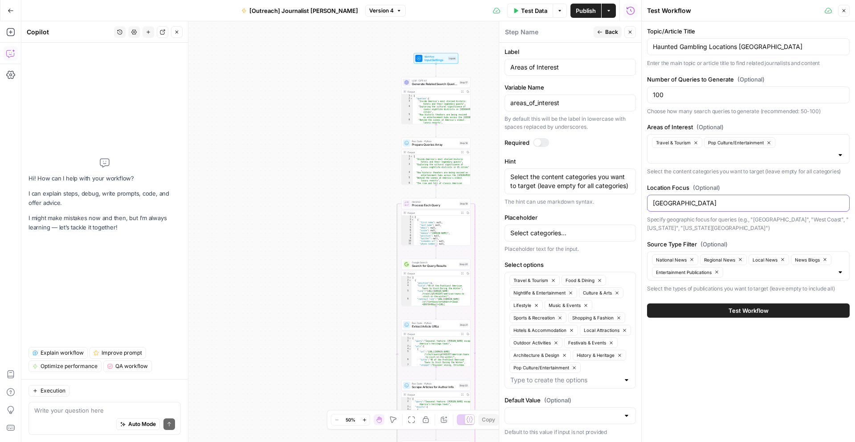
click at [702, 205] on input "[GEOGRAPHIC_DATA]" at bounding box center [747, 203] width 191 height 9
paste input "Pennsylvania"
paste input "New Jersey"
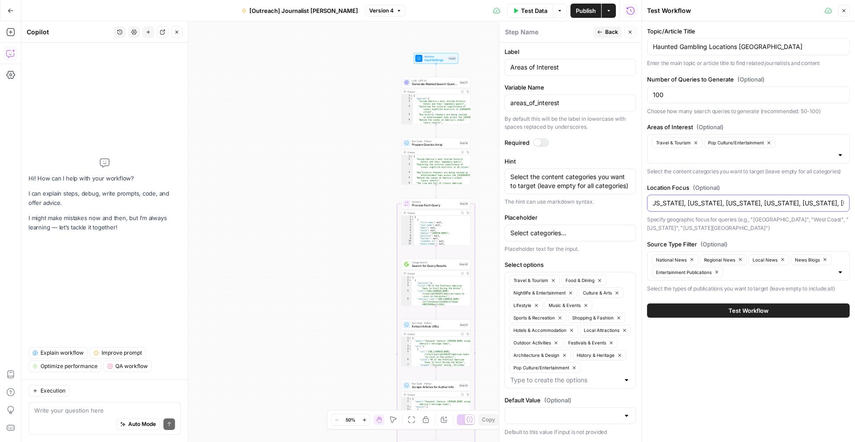
scroll to position [0, 122]
type input "California, Delaware, Texas, New York, Nevada, Pennsylvania, New Jersey, Arizon…"
click at [753, 52] on div "Haunted Gambling Locations [GEOGRAPHIC_DATA]" at bounding box center [748, 46] width 203 height 17
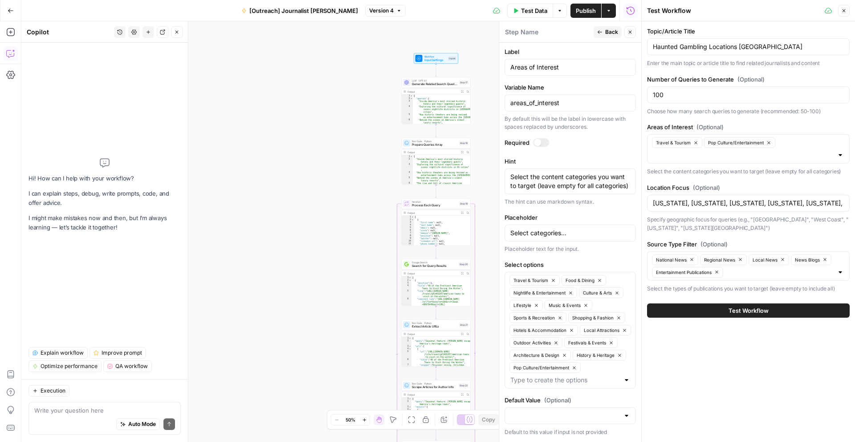
click at [753, 52] on div "Haunted Gambling Locations [GEOGRAPHIC_DATA]" at bounding box center [748, 46] width 203 height 17
click at [748, 44] on input "Haunted Gambling Locations [GEOGRAPHIC_DATA]" at bounding box center [747, 46] width 191 height 9
type input "n"
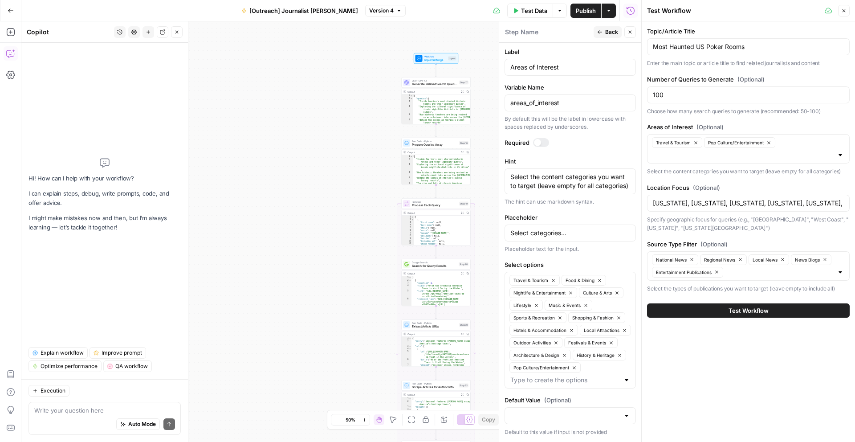
click at [707, 356] on div "Topic/Article Title Most Haunted US Poker Rooms Enter the main topic or article…" at bounding box center [747, 231] width 213 height 420
click at [746, 43] on input "Most Haunted US Poker Rooms" at bounding box center [747, 46] width 191 height 9
type input "Most Haunted US Poker Rooms By State"
click at [779, 370] on div "Topic/Article Title Most Haunted US Poker Rooms By State Enter the main topic o…" at bounding box center [747, 231] width 213 height 420
click at [765, 308] on span "Test Workflow" at bounding box center [748, 310] width 40 height 9
